Goal: Find specific page/section: Find specific page/section

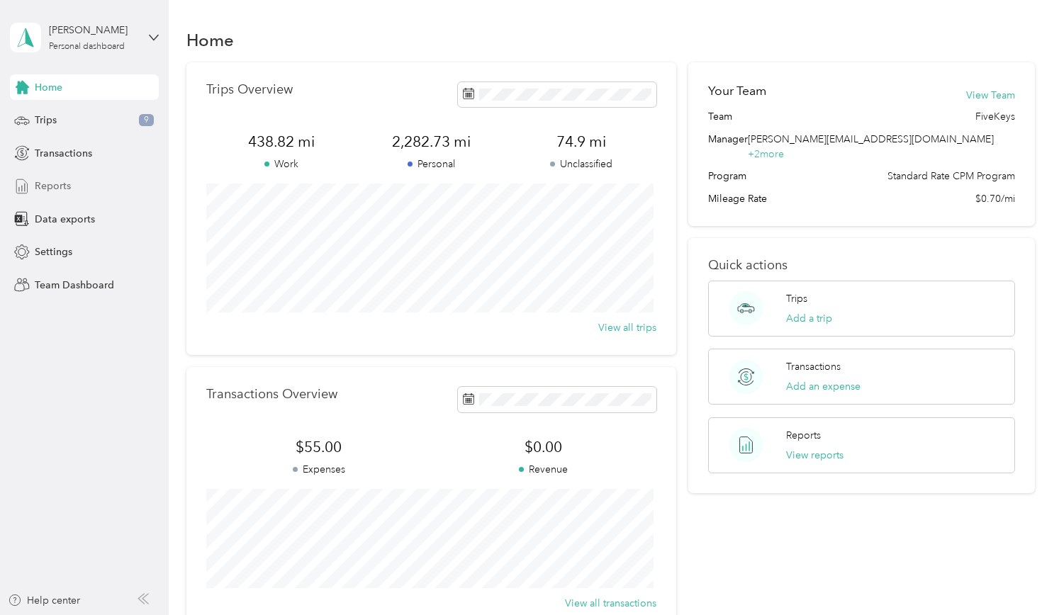
click at [43, 186] on span "Reports" at bounding box center [53, 186] width 36 height 15
